Goal: Information Seeking & Learning: Learn about a topic

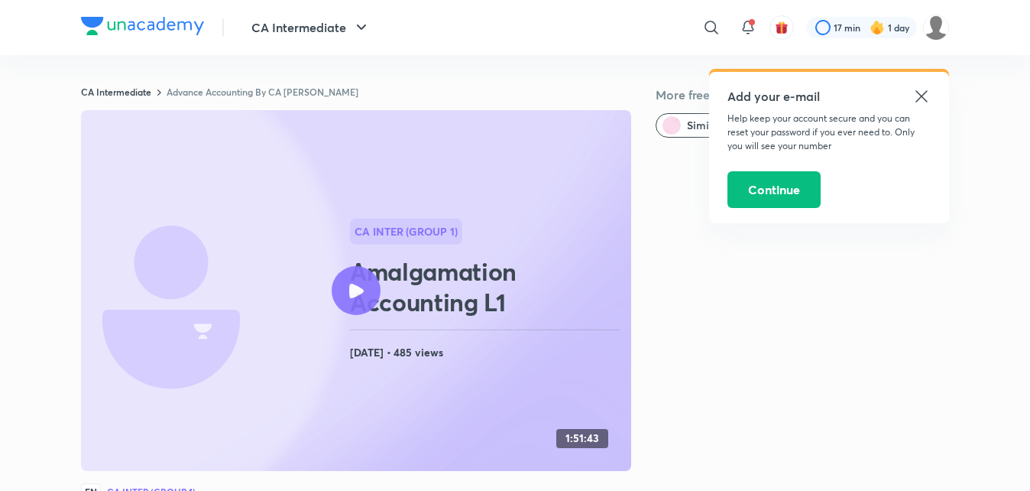
click at [935, 99] on div "Add your e-mail Help keep your account secure and you can reset your password i…" at bounding box center [829, 147] width 240 height 151
click at [917, 99] on icon at bounding box center [921, 96] width 18 height 18
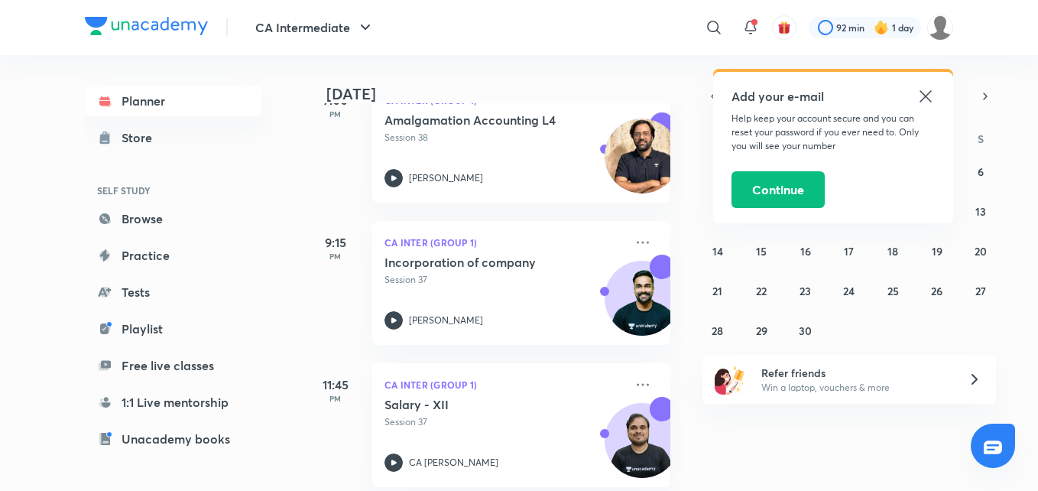
scroll to position [517, 0]
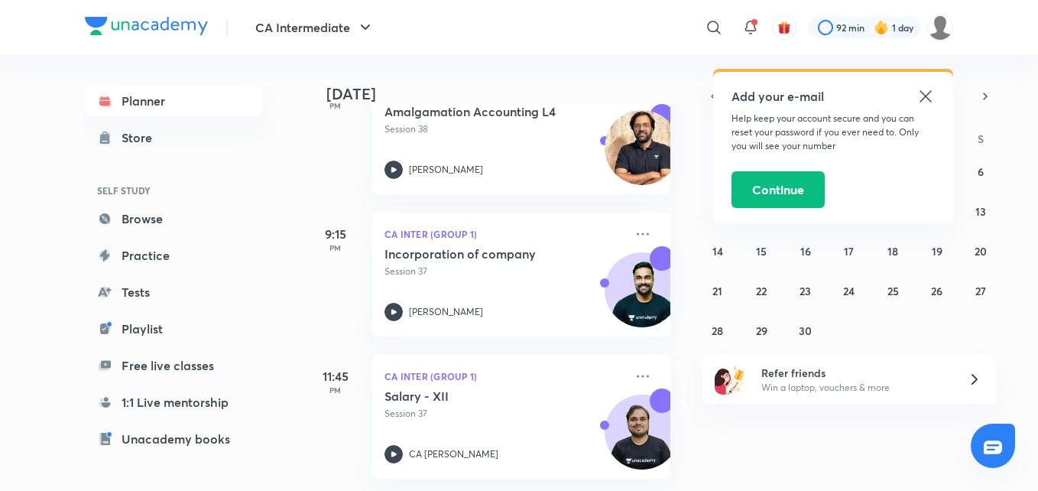
click at [933, 102] on icon at bounding box center [925, 96] width 18 height 18
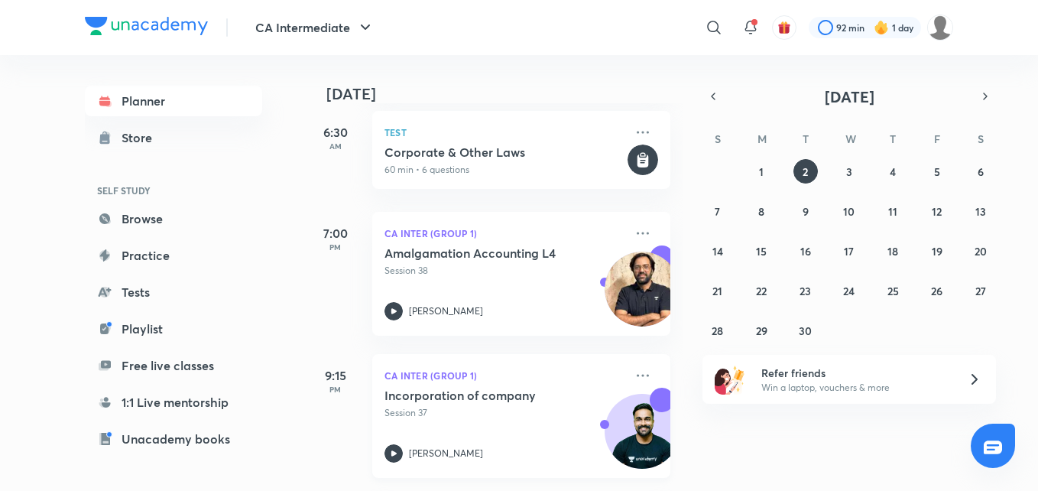
scroll to position [0, 0]
